Goal: Check status: Check status

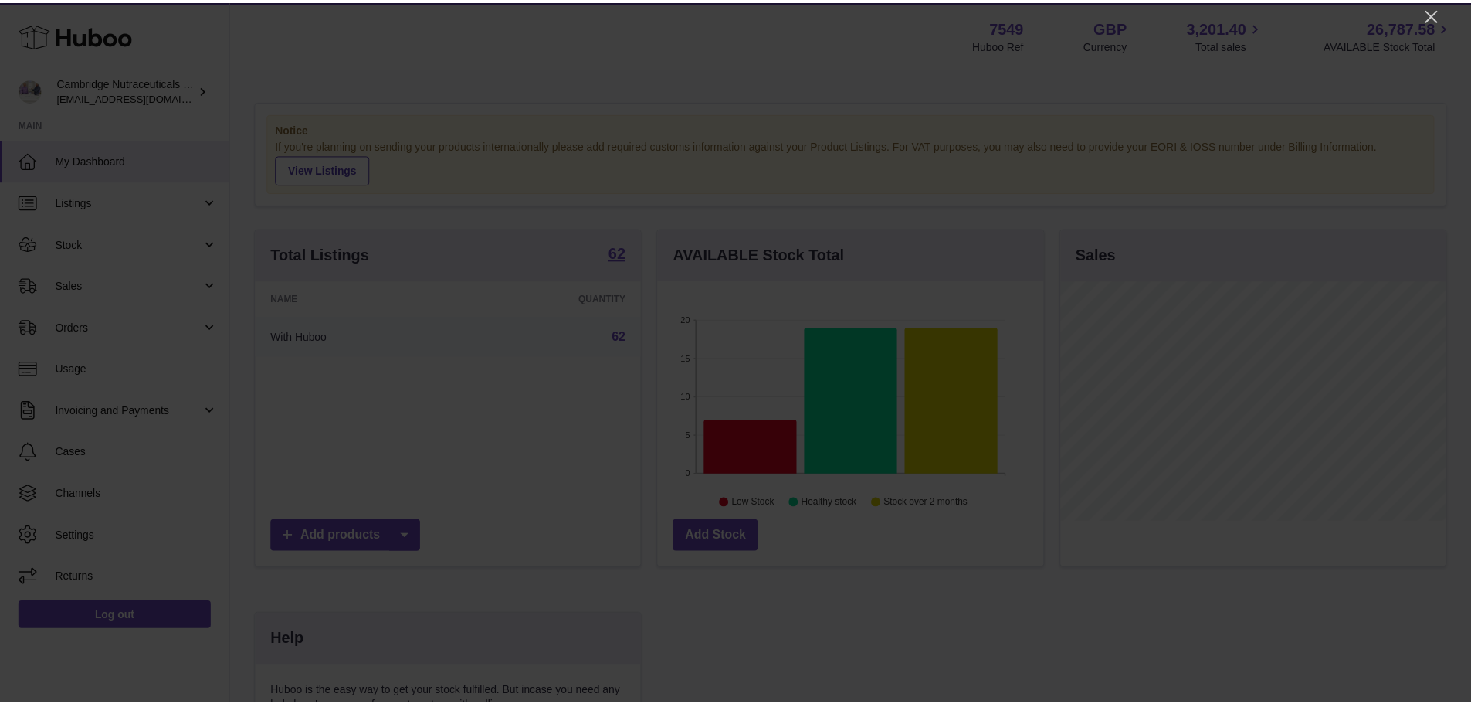
scroll to position [241, 389]
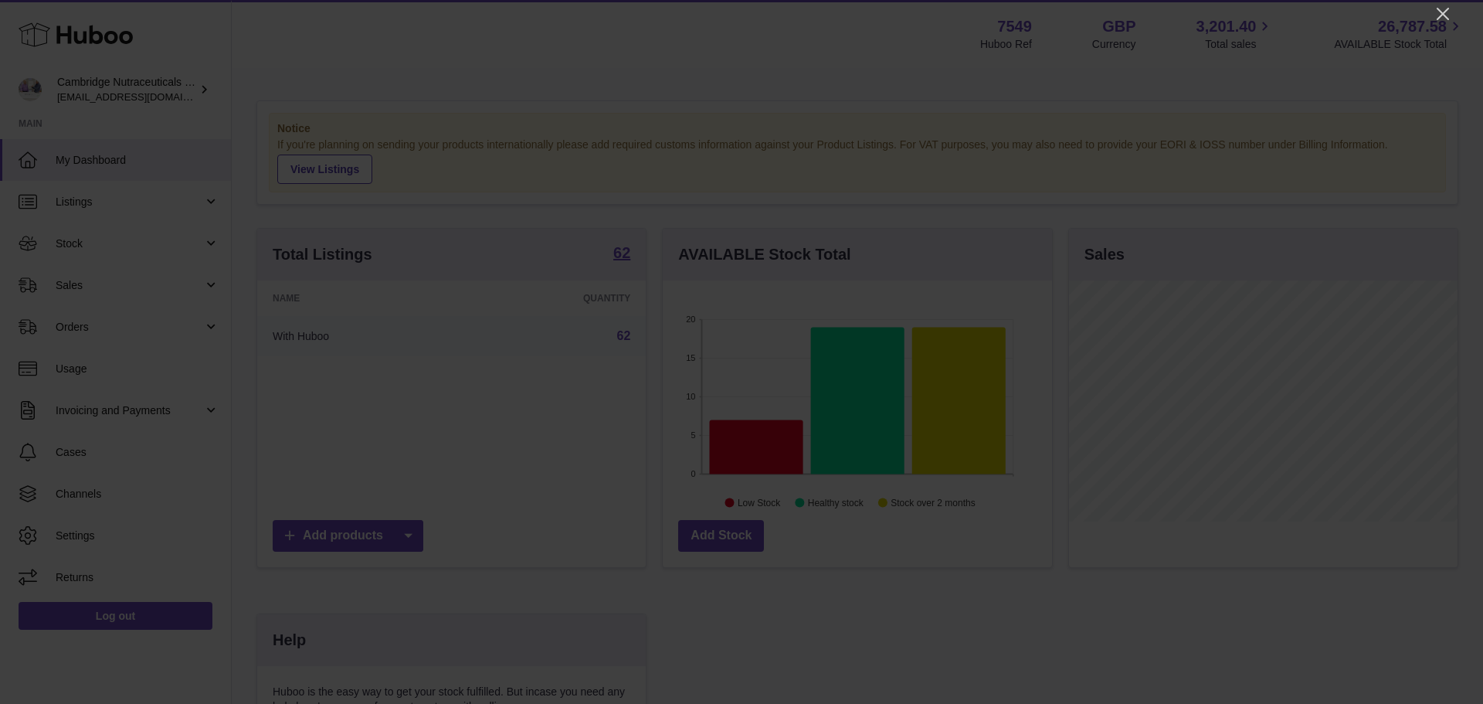
click at [1446, 13] on icon "Close" at bounding box center [1442, 14] width 19 height 19
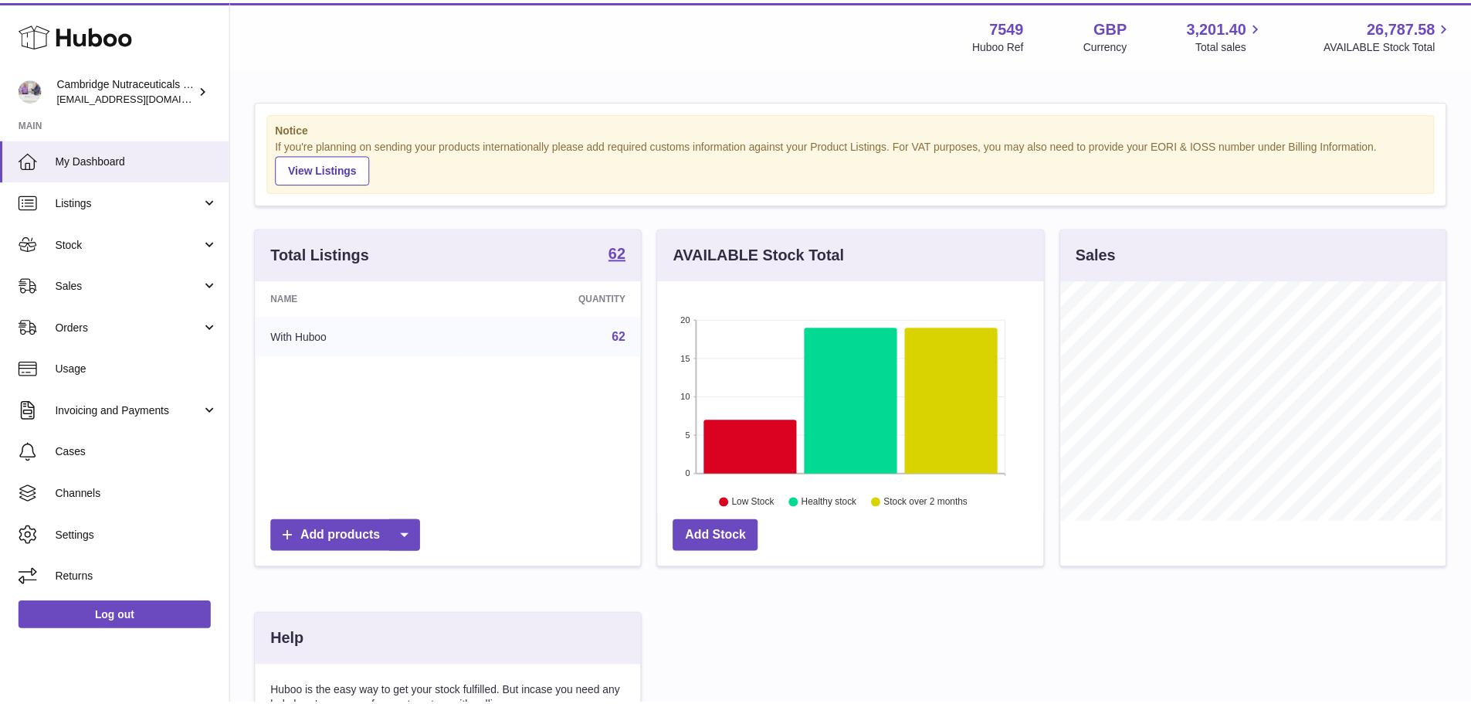
scroll to position [772014, 771870]
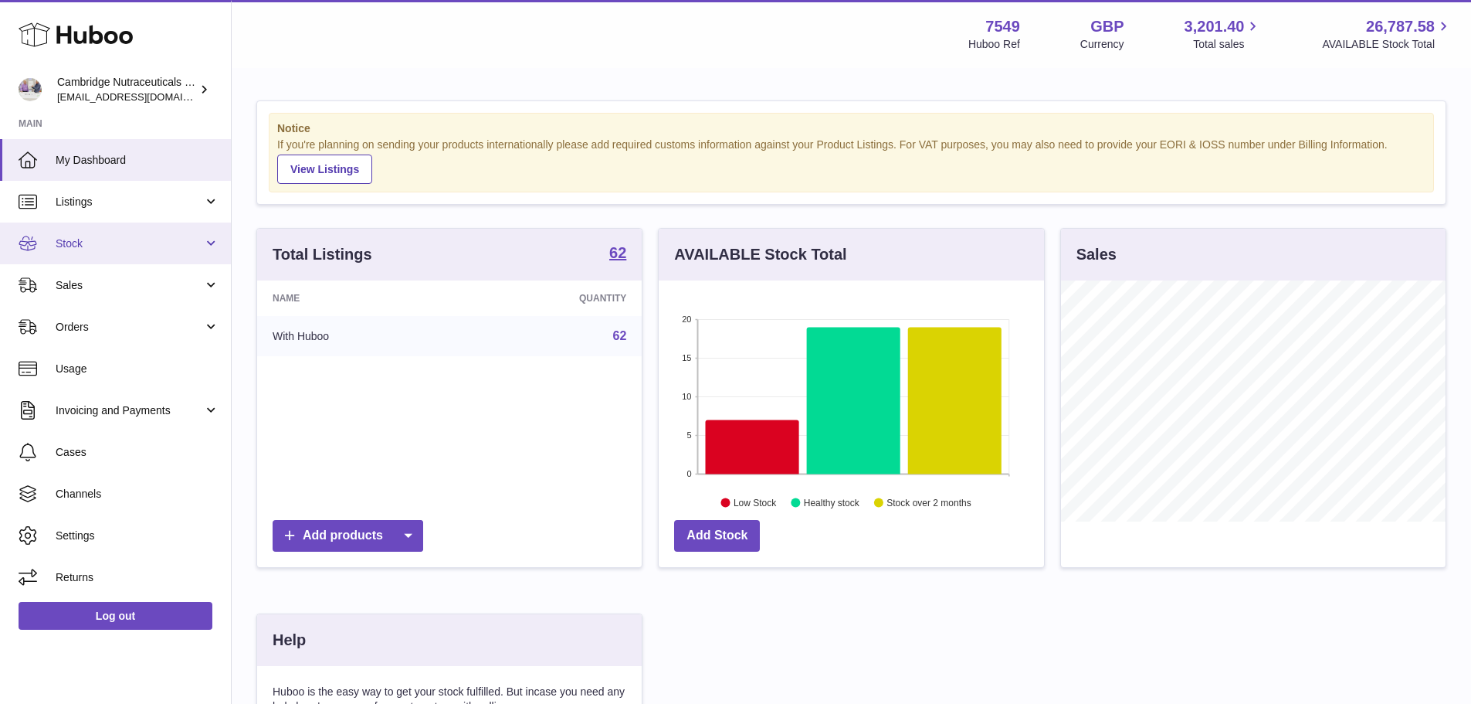
click at [93, 246] on span "Stock" at bounding box center [130, 243] width 148 height 15
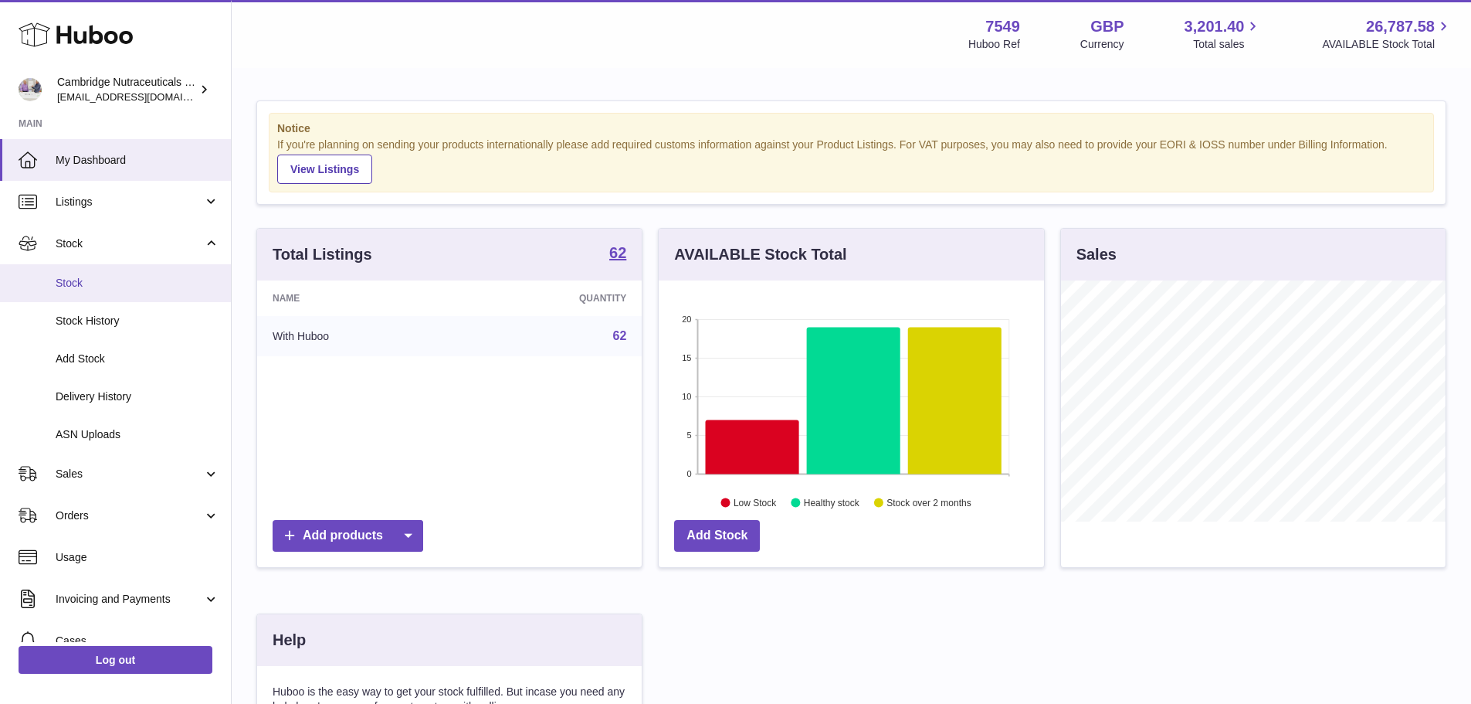
click at [98, 285] on span "Stock" at bounding box center [138, 283] width 164 height 15
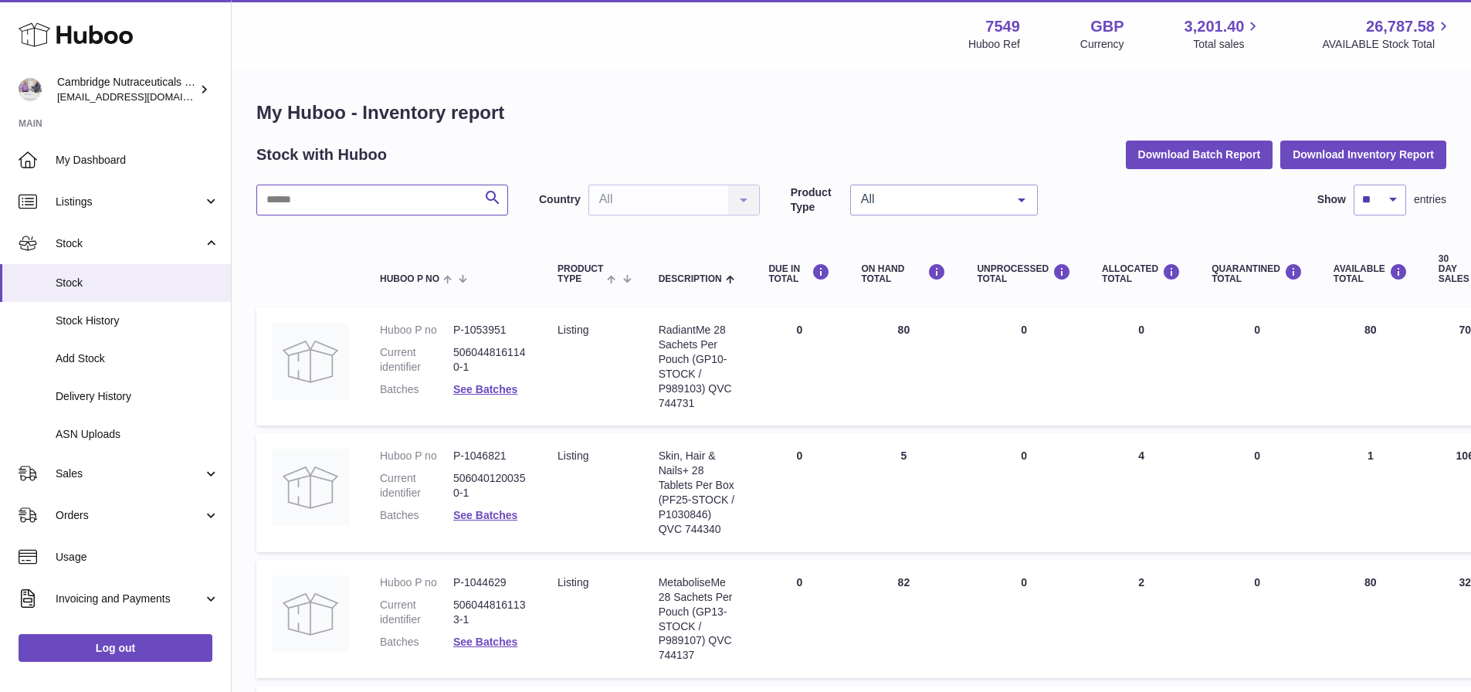
click at [404, 205] on input "text" at bounding box center [382, 200] width 252 height 31
paste input "******"
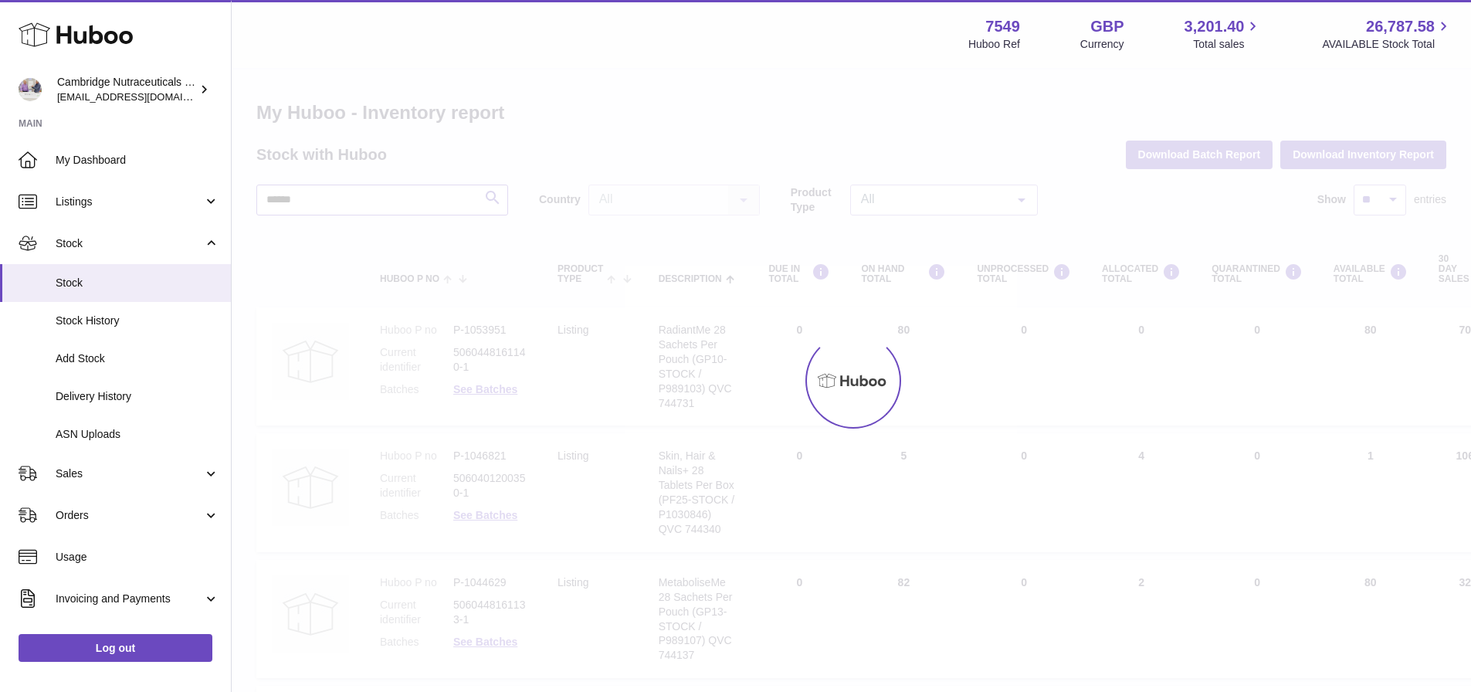
type input "******"
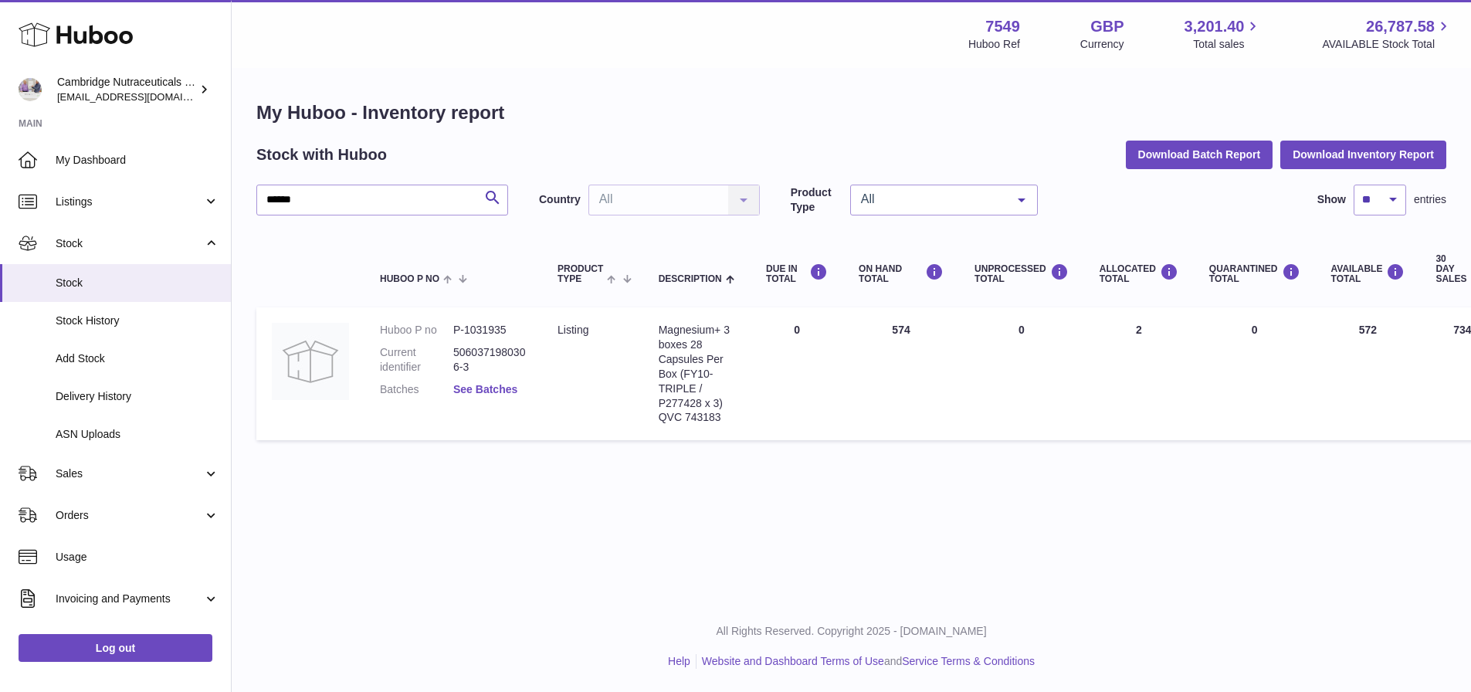
click at [468, 392] on link "See Batches" at bounding box center [485, 389] width 64 height 12
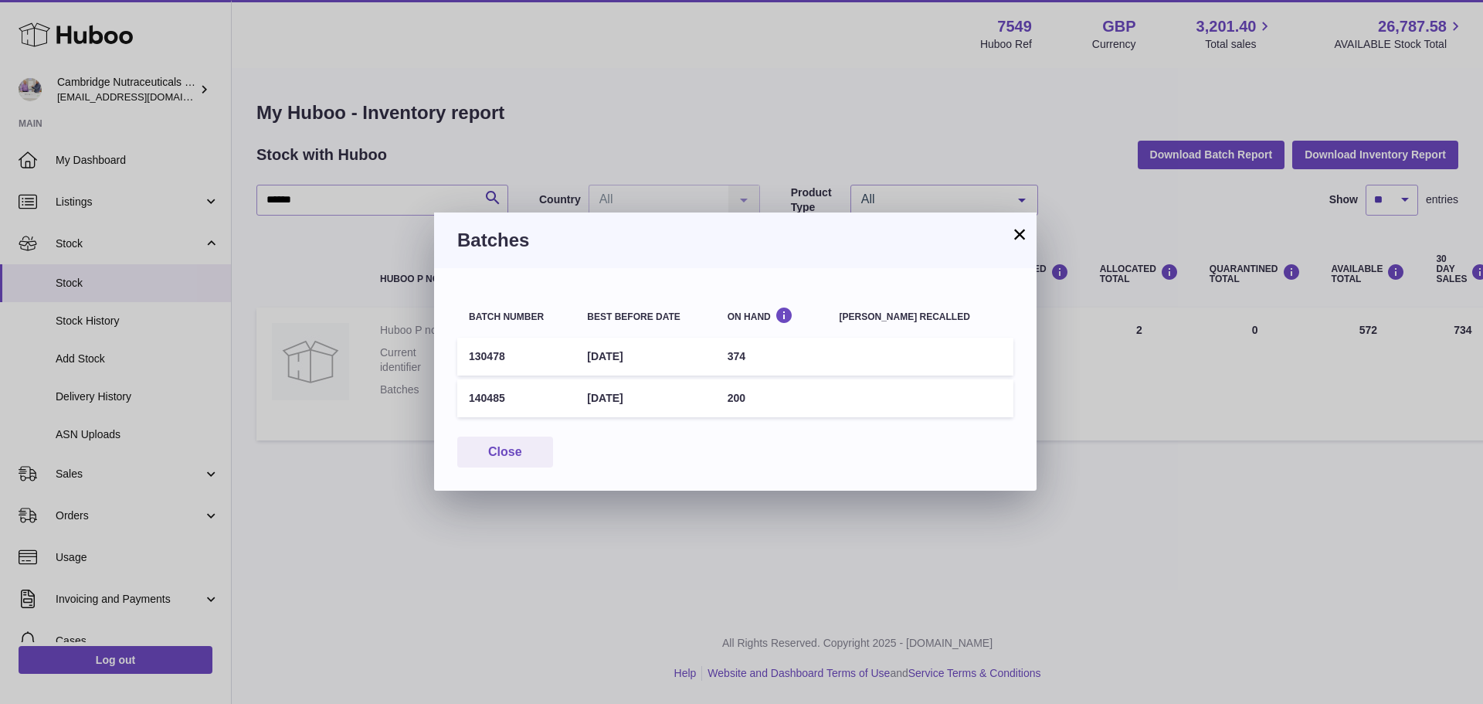
click at [1014, 233] on button "×" at bounding box center [1019, 234] width 19 height 19
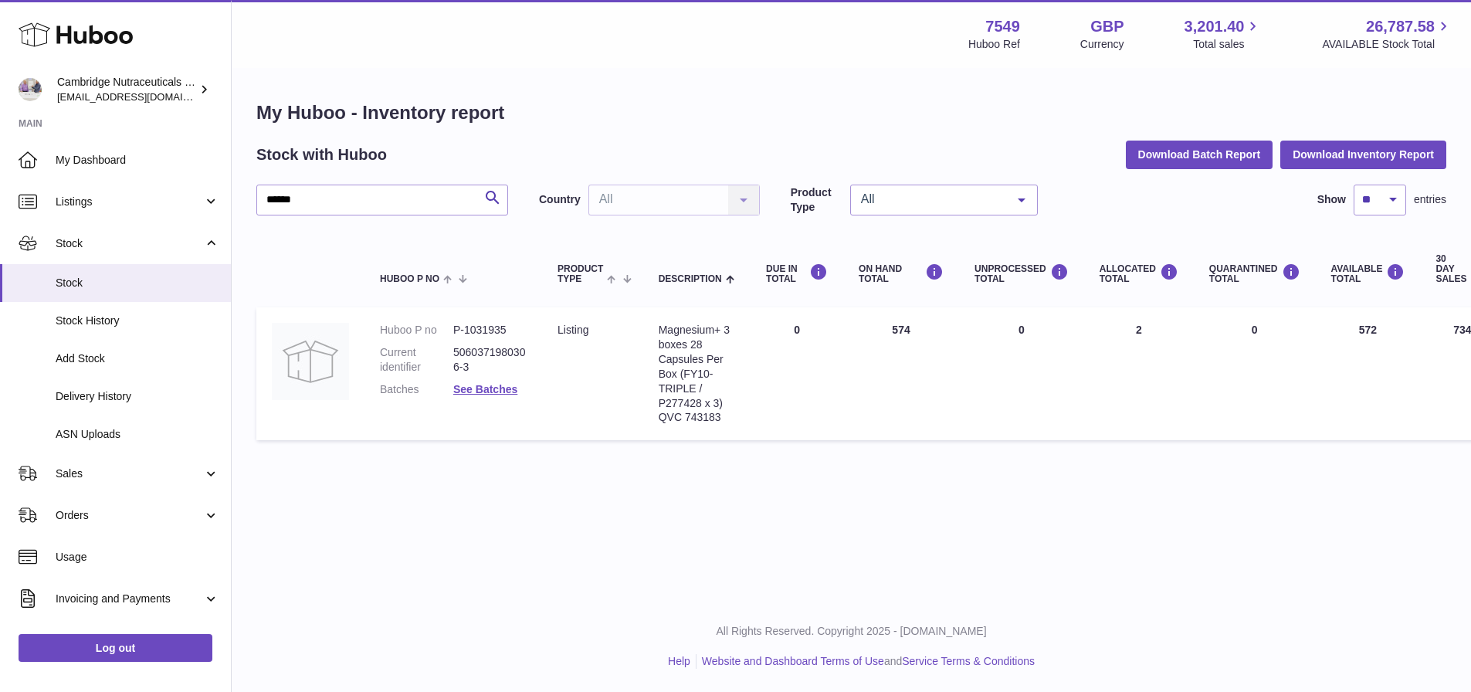
drag, startPoint x: 750, startPoint y: 428, endPoint x: 734, endPoint y: 409, distance: 24.1
click at [740, 414] on tr "Huboo P no P-1031935 Current identifier 5060371980306-3 Batches See Batches Pro…" at bounding box center [1026, 373] width 1540 height 133
drag, startPoint x: 660, startPoint y: 416, endPoint x: 721, endPoint y: 421, distance: 61.2
click at [721, 421] on div "Magnesium + 3 boxes 28 Capsules Per Box (FY10-TRIPLE / P277428 x 3) QVC 743183" at bounding box center [697, 374] width 76 height 102
copy div "QVC 743183"
